Goal: Browse casually

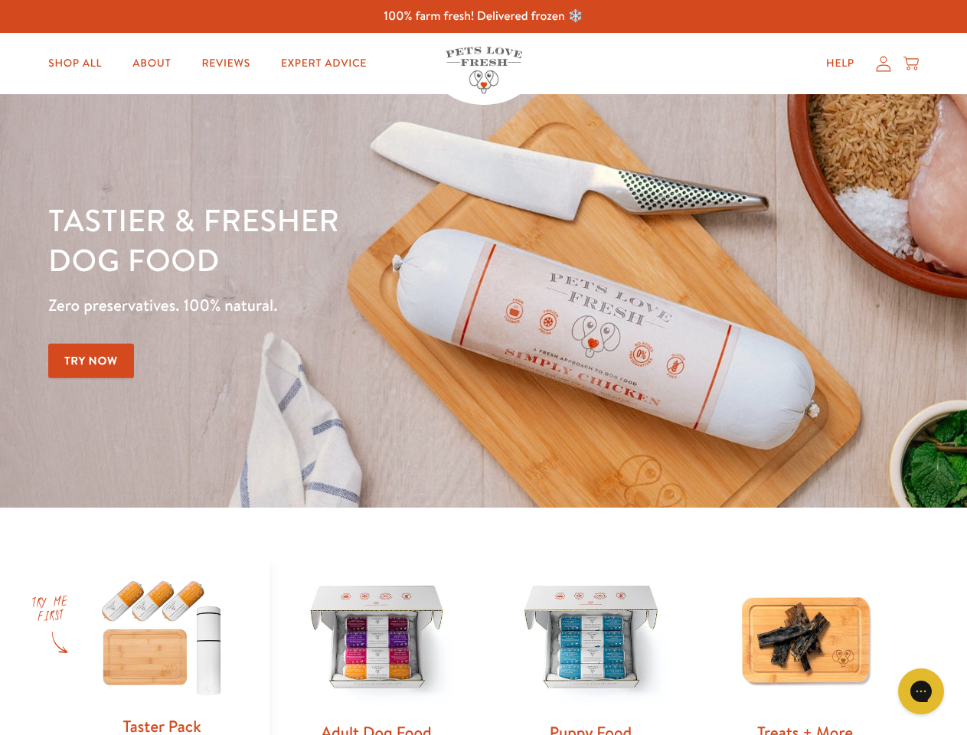
click at [483, 368] on div "Tastier & fresher dog food Zero preservatives. 100% natural. Try Now" at bounding box center [338, 301] width 581 height 202
click at [921, 692] on icon "Gorgias live chat" at bounding box center [921, 691] width 15 height 15
